Goal: Task Accomplishment & Management: Use online tool/utility

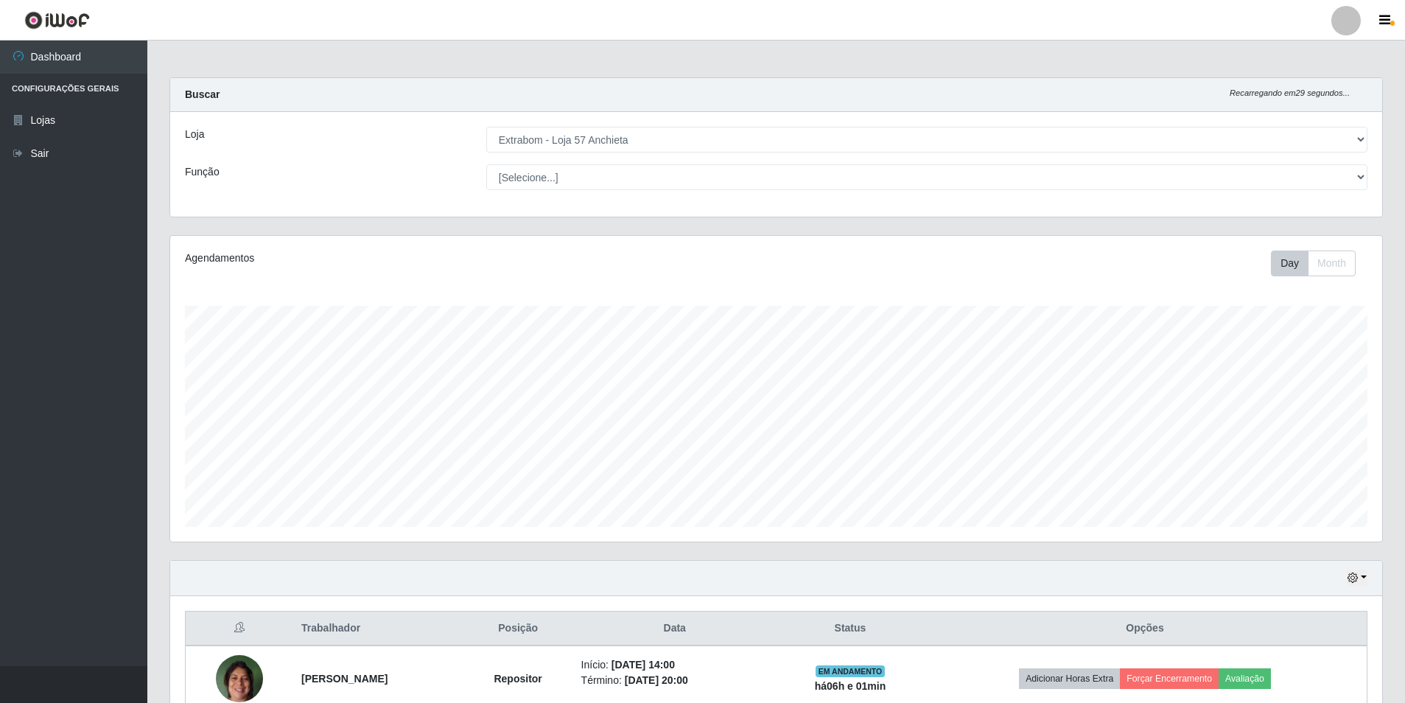
select select "470"
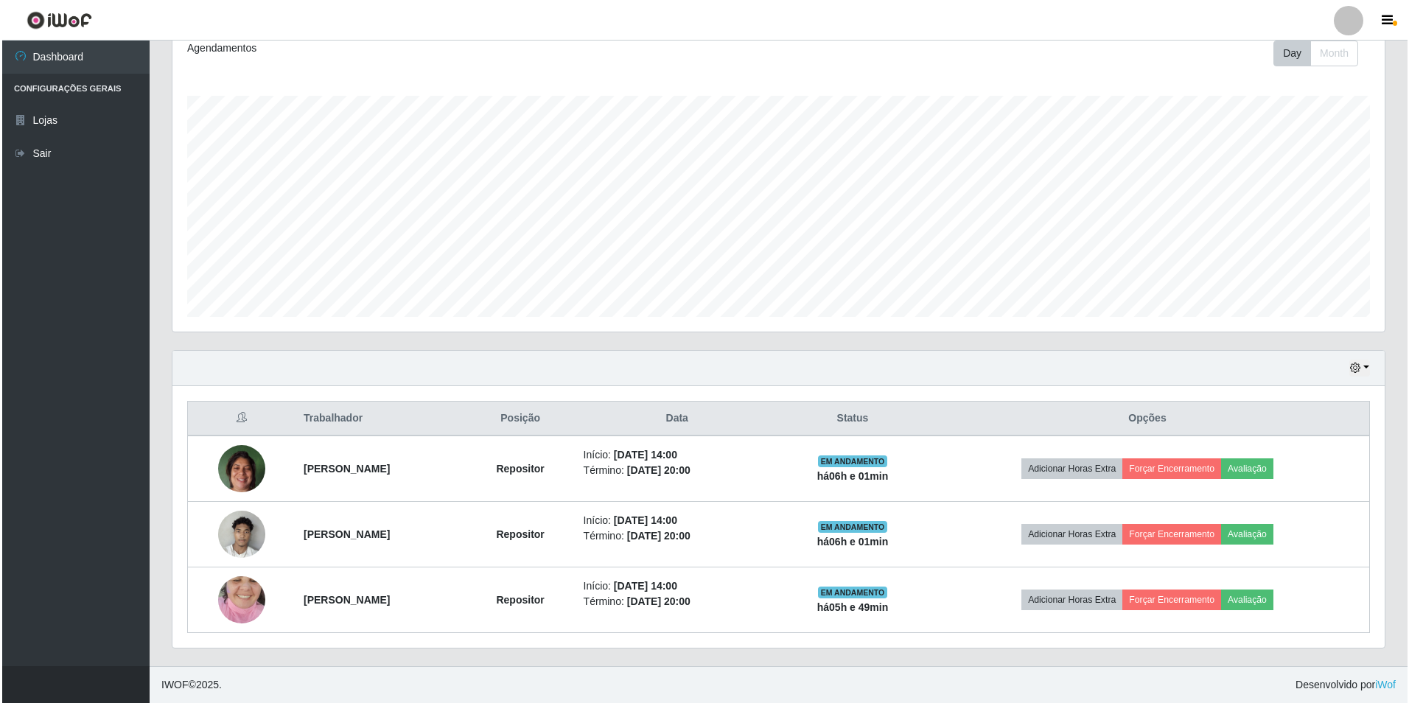
scroll to position [306, 1212]
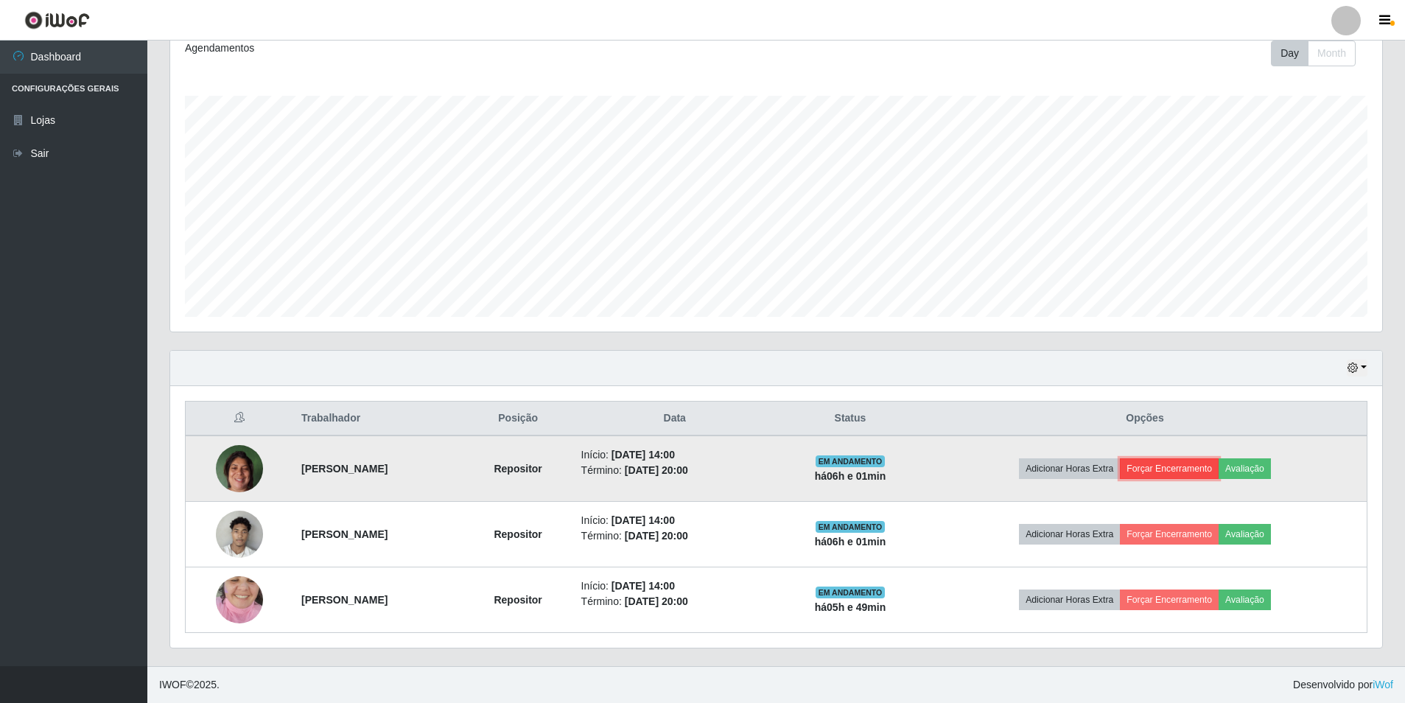
click at [1219, 468] on button "Forçar Encerramento" at bounding box center [1169, 468] width 99 height 21
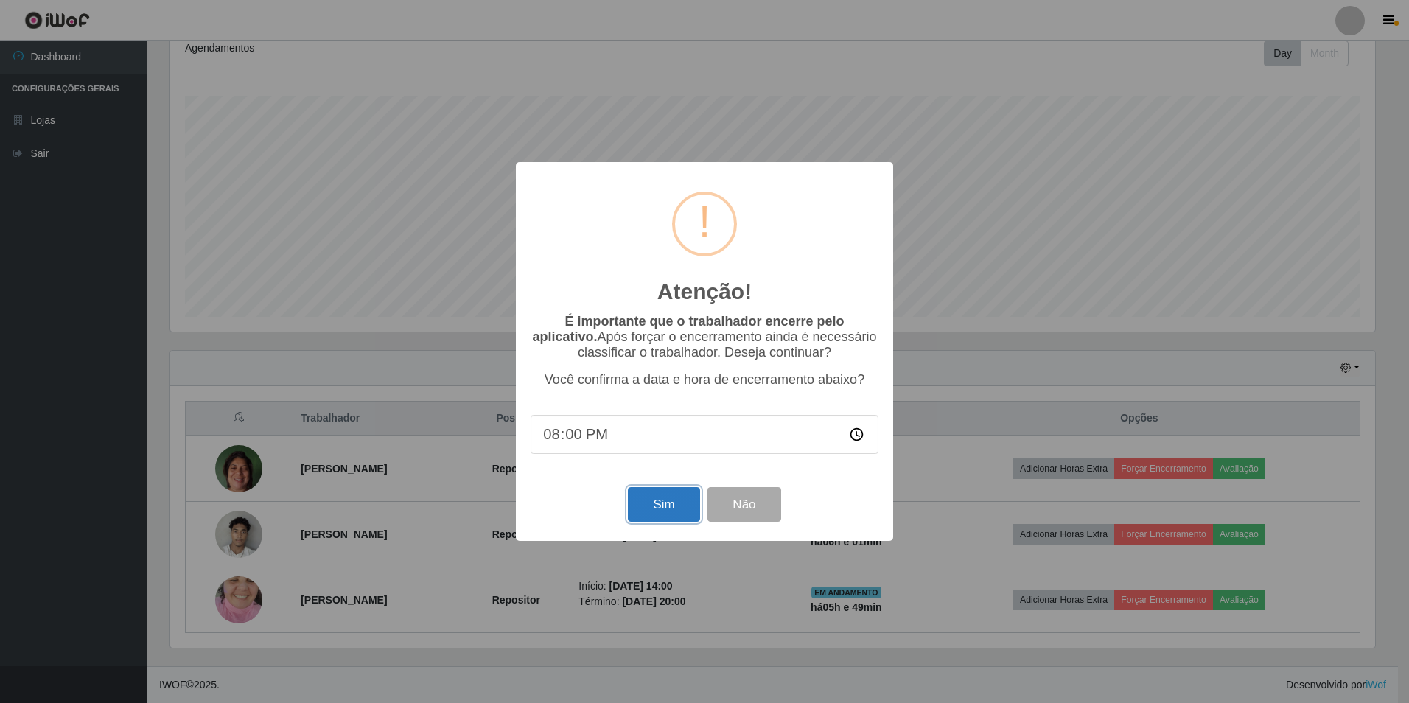
click at [678, 495] on button "Sim" at bounding box center [663, 504] width 71 height 35
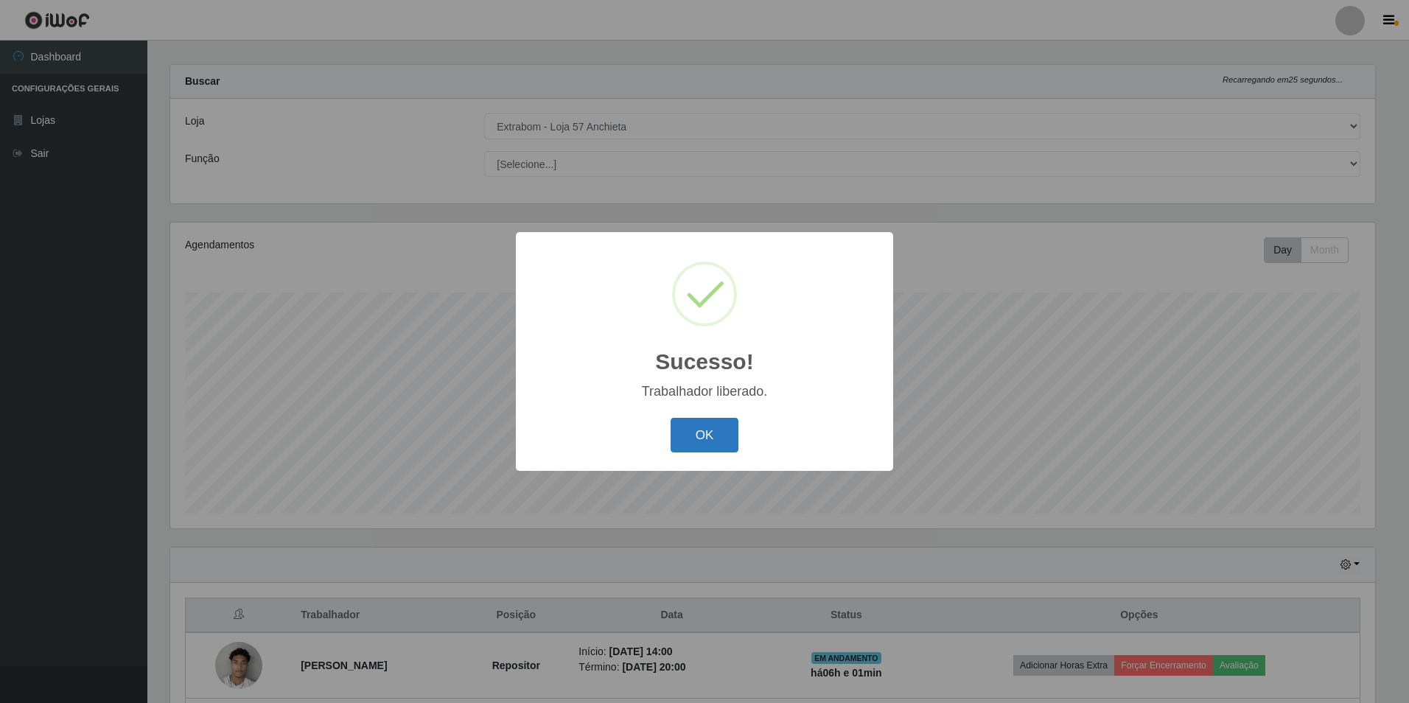
click at [695, 438] on button "OK" at bounding box center [704, 435] width 69 height 35
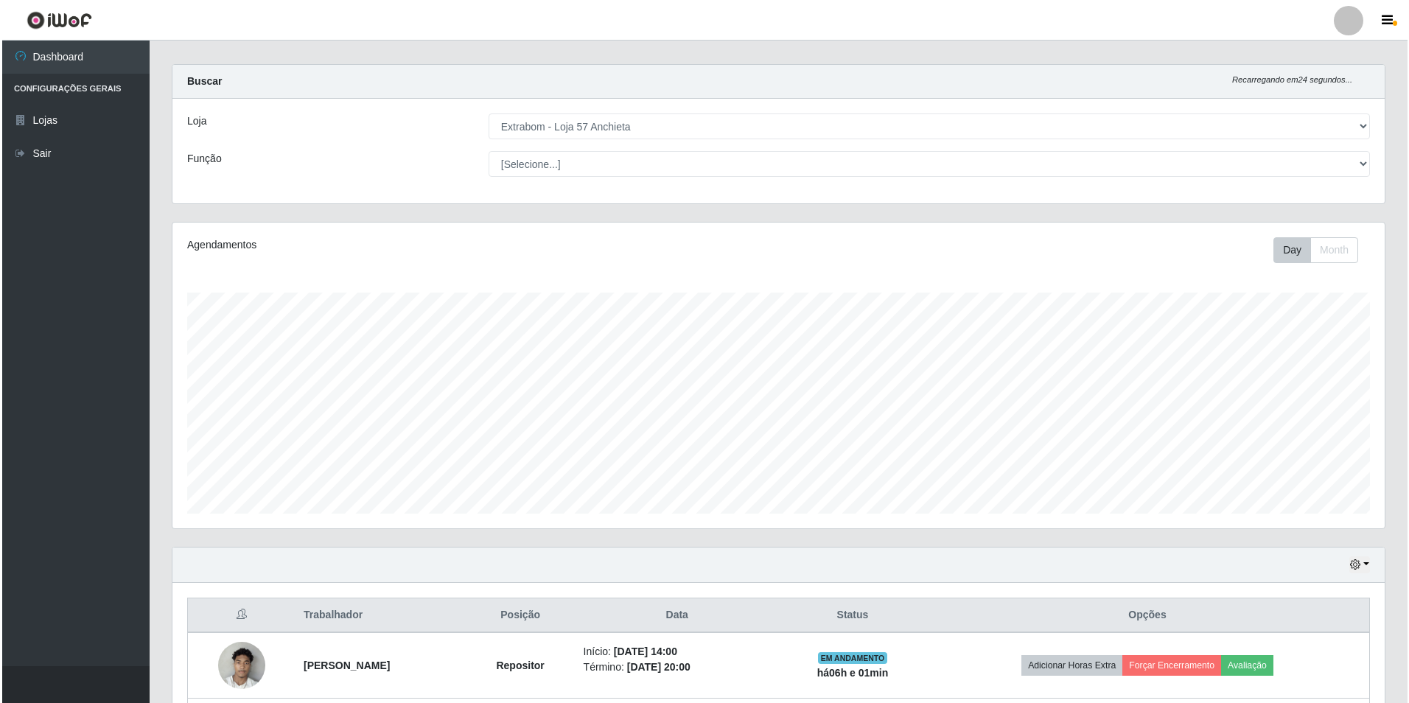
scroll to position [144, 0]
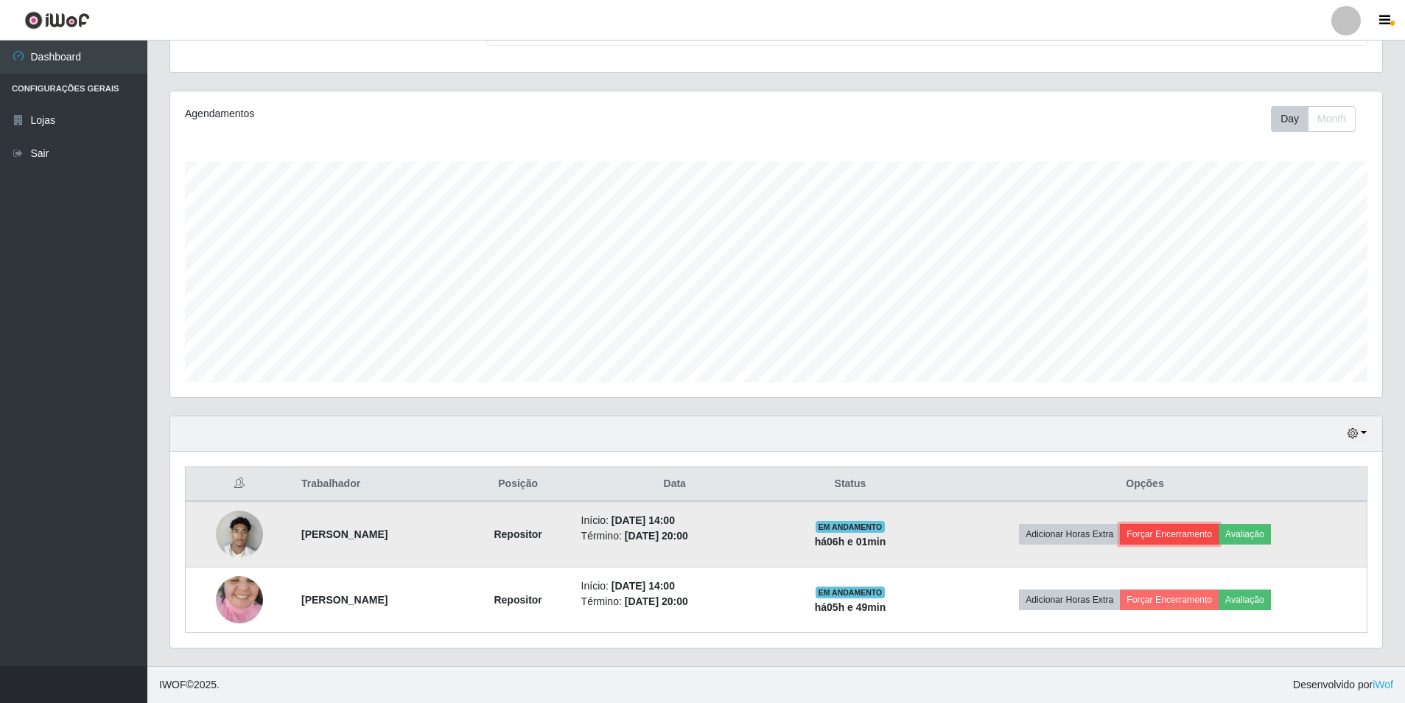
click at [1199, 538] on button "Forçar Encerramento" at bounding box center [1169, 534] width 99 height 21
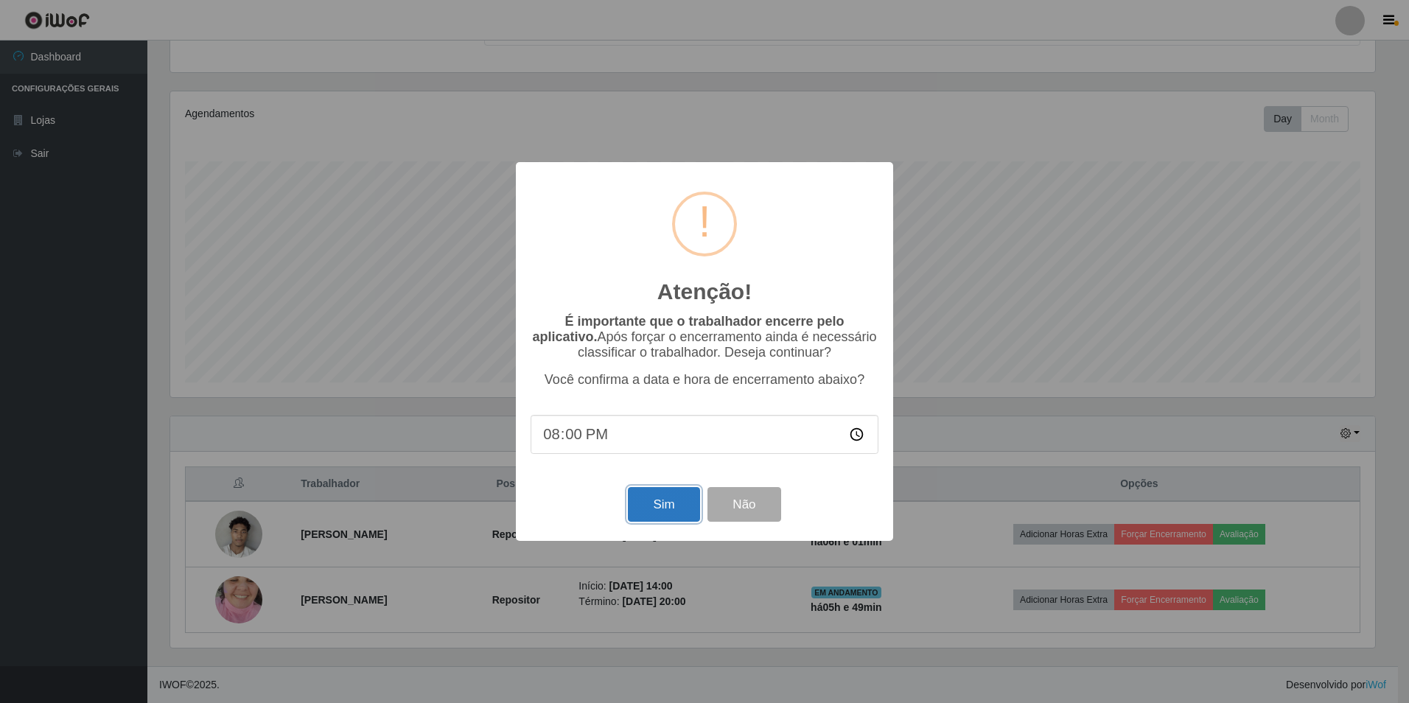
click at [649, 513] on button "Sim" at bounding box center [663, 504] width 71 height 35
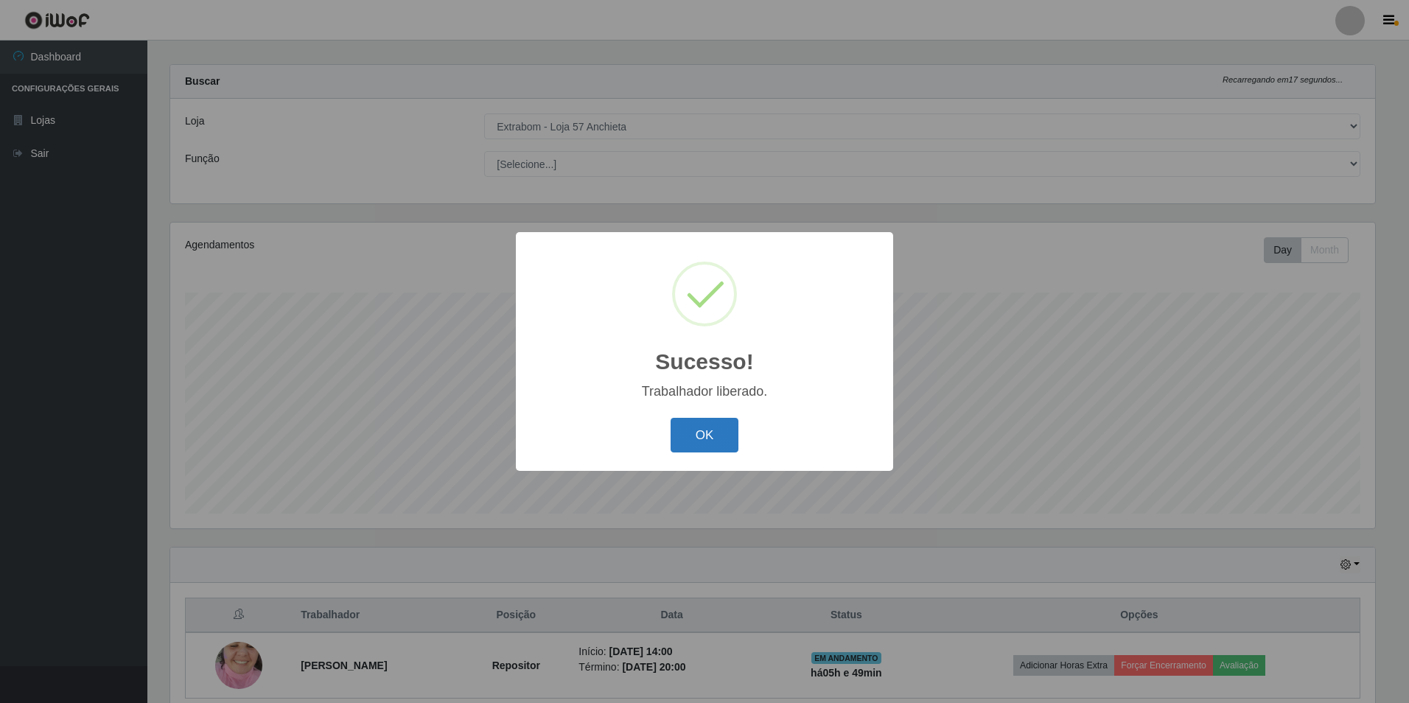
drag, startPoint x: 735, startPoint y: 439, endPoint x: 725, endPoint y: 444, distance: 10.5
click at [728, 442] on button "OK" at bounding box center [704, 435] width 69 height 35
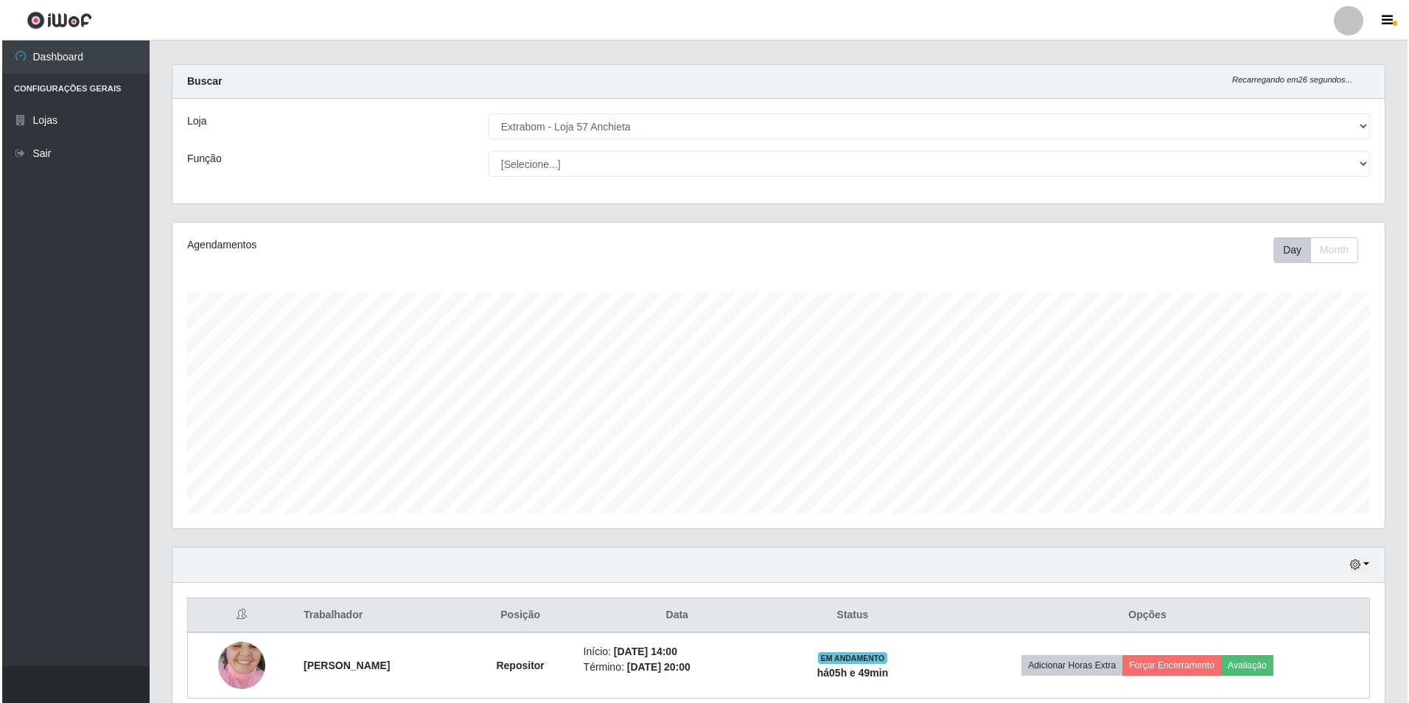
scroll to position [79, 0]
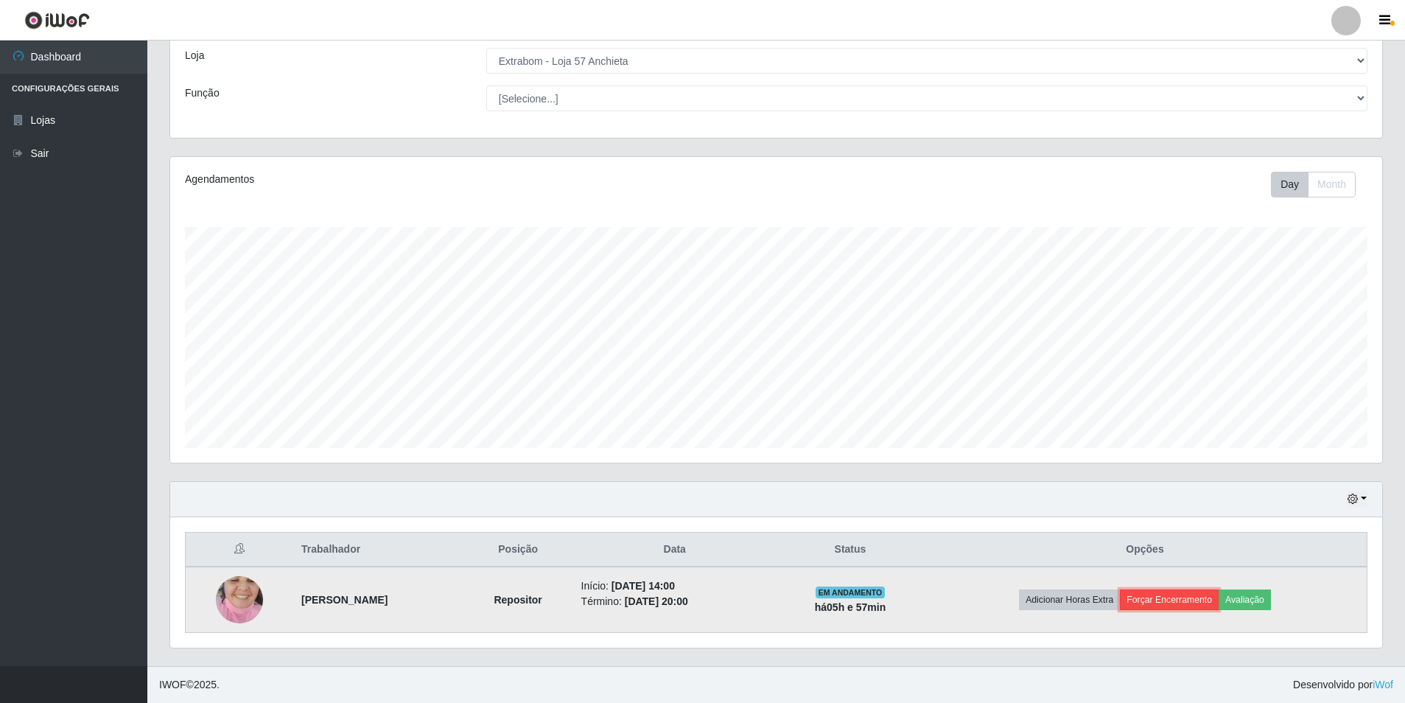
click at [1189, 595] on button "Forçar Encerramento" at bounding box center [1169, 599] width 99 height 21
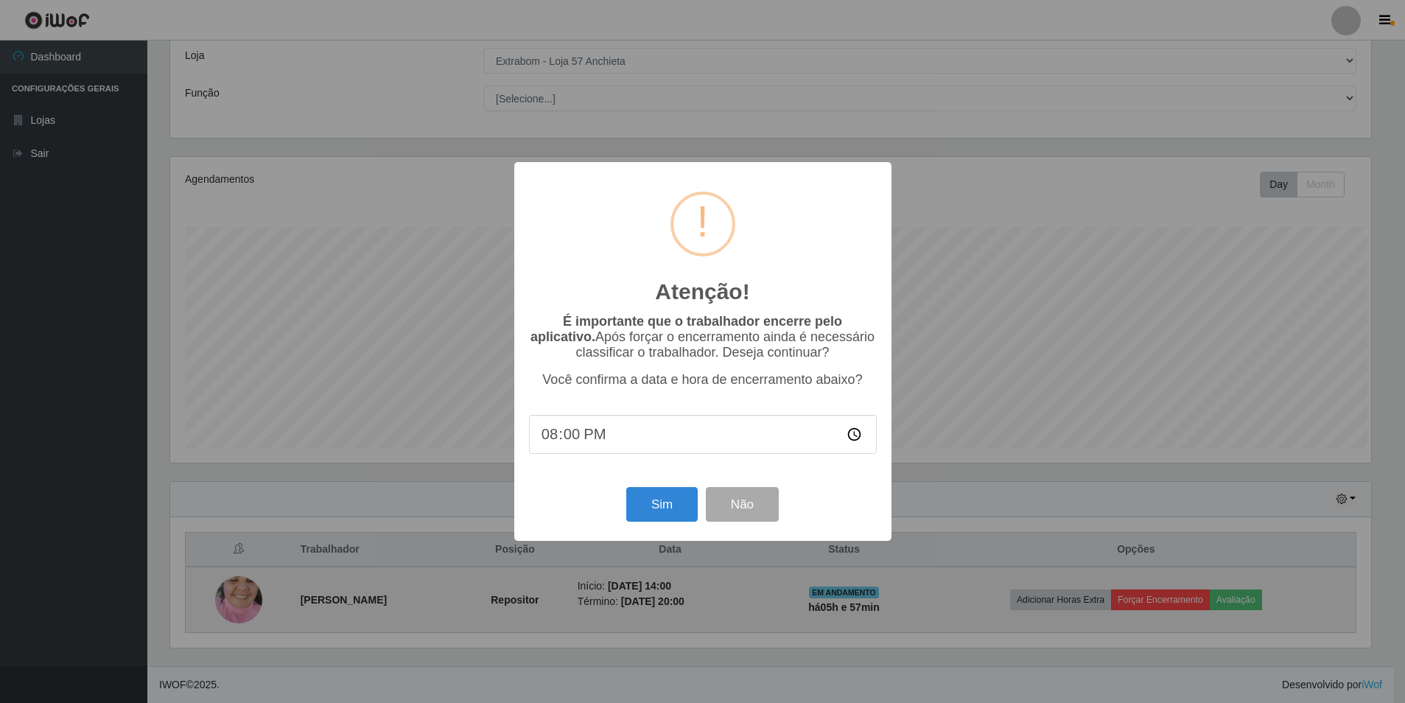
scroll to position [306, 1205]
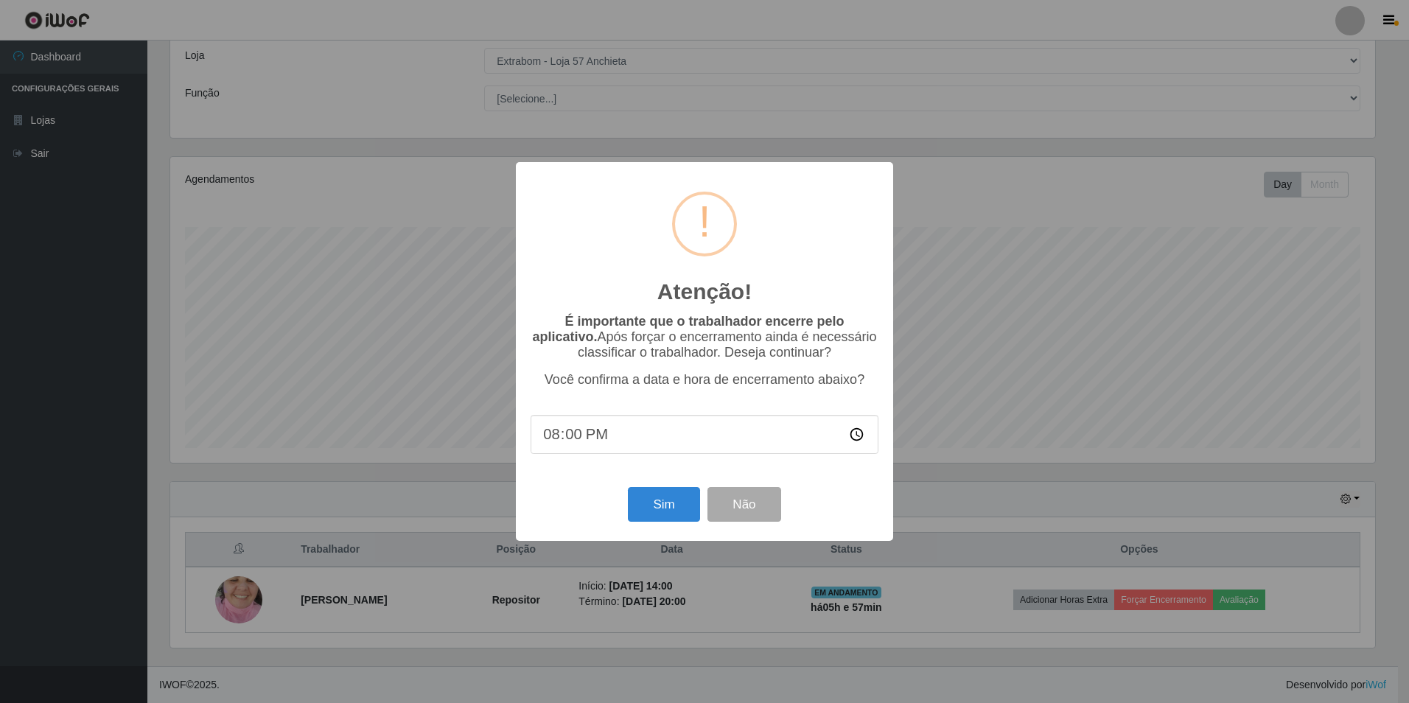
click at [594, 437] on input "20:00" at bounding box center [704, 434] width 348 height 39
click at [653, 508] on button "Sim" at bounding box center [663, 504] width 71 height 35
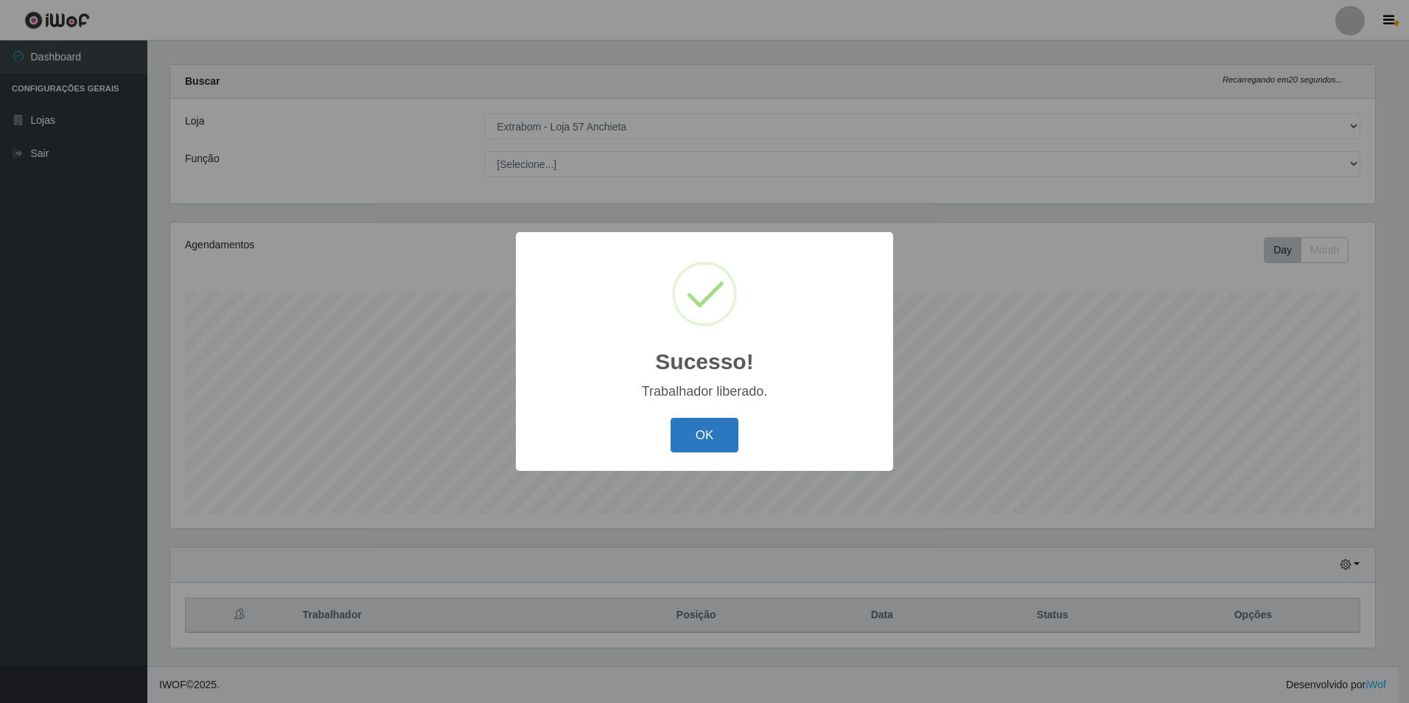
click at [695, 452] on button "OK" at bounding box center [704, 435] width 69 height 35
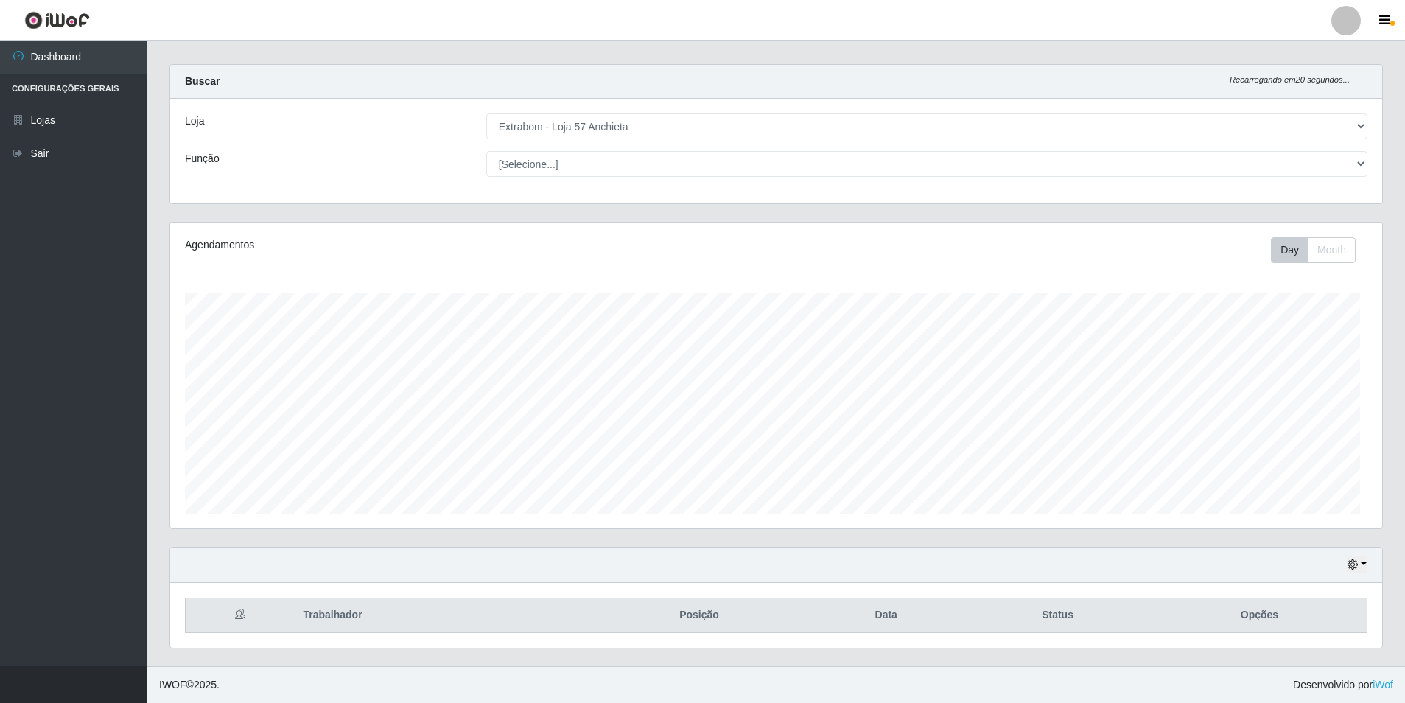
scroll to position [306, 1212]
click at [550, 169] on select "[Selecione...] Repositor Repositor + Repositor ++" at bounding box center [926, 164] width 881 height 26
click at [555, 155] on select "[Selecione...] Repositor Repositor + Repositor ++" at bounding box center [926, 164] width 881 height 26
